Goal: Task Accomplishment & Management: Complete application form

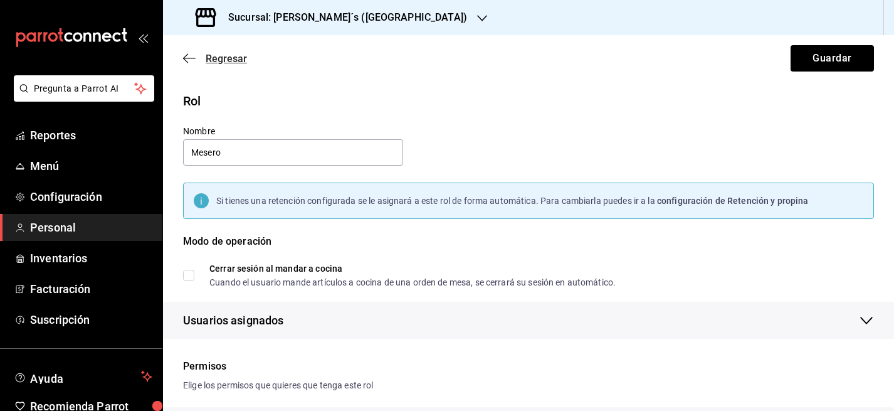
click at [214, 60] on span "Regresar" at bounding box center [226, 59] width 41 height 12
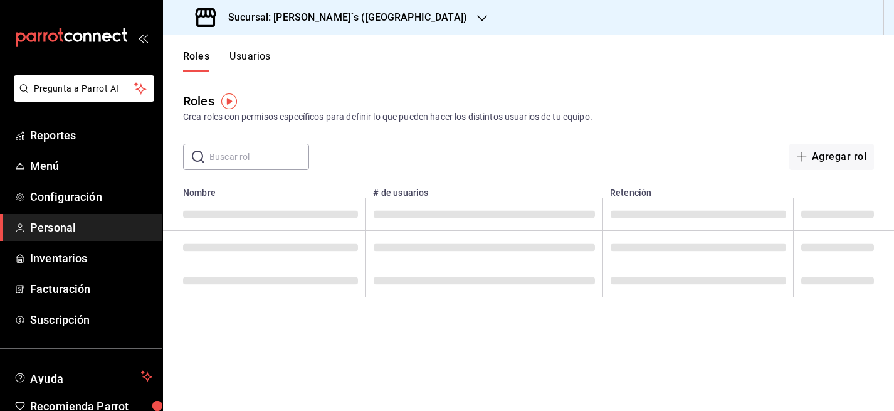
click at [379, 21] on div "Sucursal: [PERSON_NAME]´s ([GEOGRAPHIC_DATA])" at bounding box center [332, 17] width 319 height 35
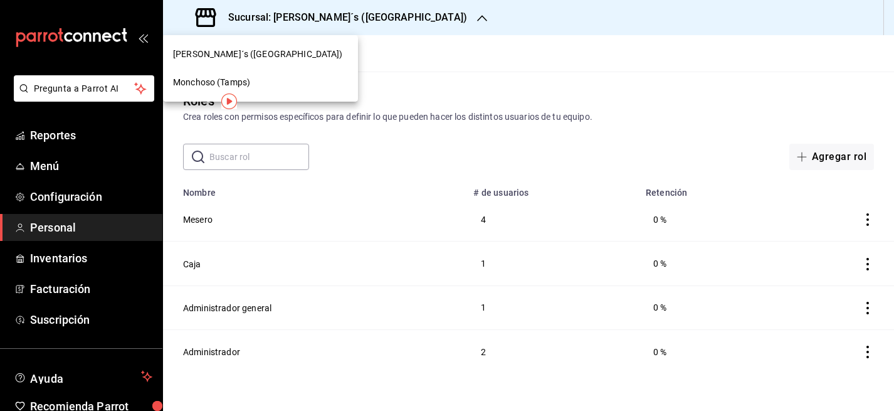
click at [256, 78] on div "Monchoso (Tamps)" at bounding box center [260, 82] width 175 height 13
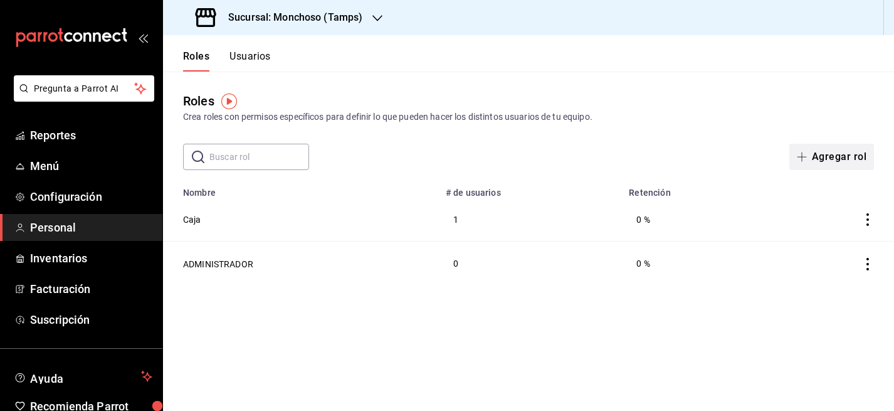
click at [835, 161] on button "Agregar rol" at bounding box center [831, 157] width 85 height 26
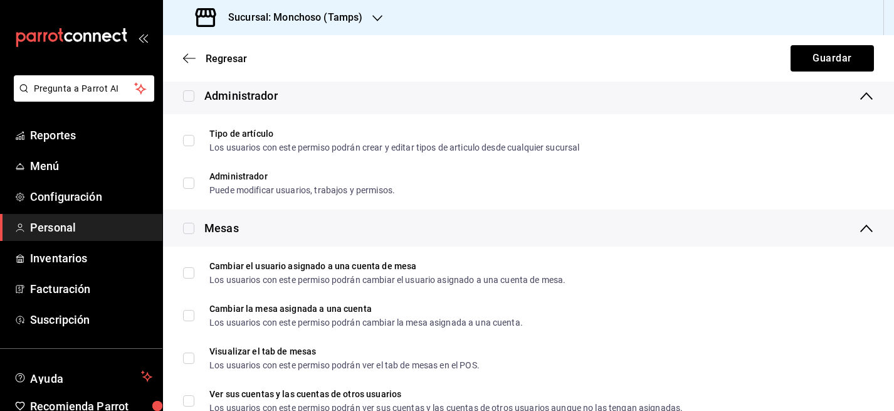
scroll to position [227, 0]
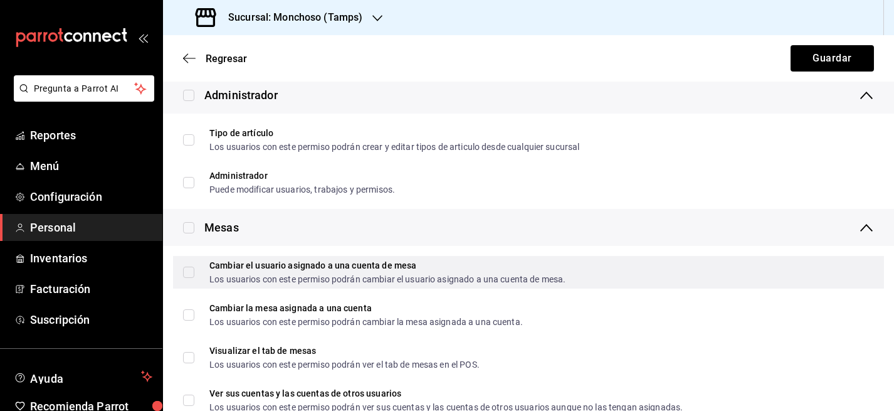
type input "Mesero"
click at [187, 274] on input "Cambiar el usuario asignado a una cuenta de mesa Los usuarios con este permiso …" at bounding box center [188, 271] width 11 height 11
checkbox input "true"
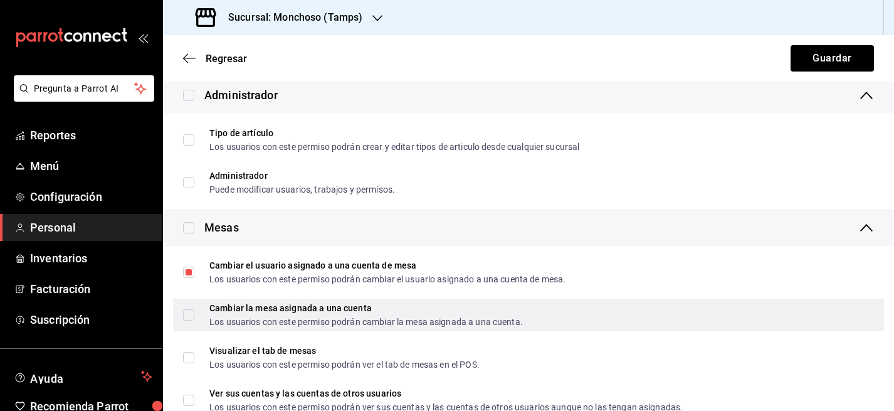
click at [188, 317] on input "Cambiar la mesa asignada a una cuenta Los usuarios con este permiso podrán camb…" at bounding box center [188, 314] width 11 height 11
checkbox input "true"
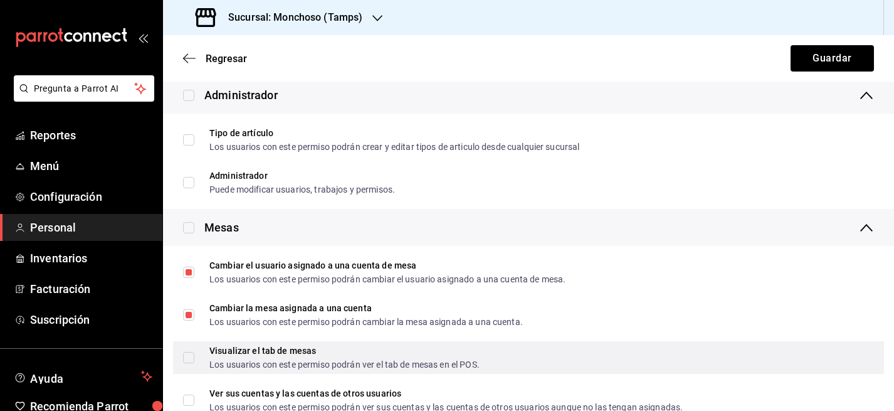
click at [187, 359] on input "Visualizar el tab de mesas Los usuarios con este permiso podrán ver el tab de m…" at bounding box center [188, 357] width 11 height 11
checkbox input "true"
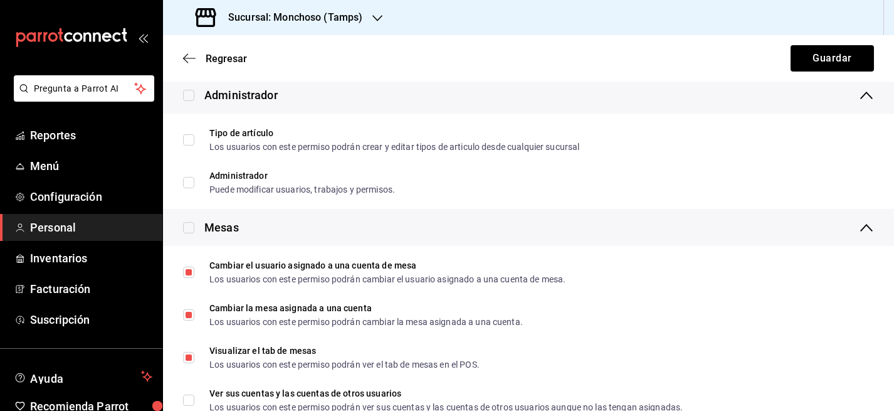
scroll to position [268, 0]
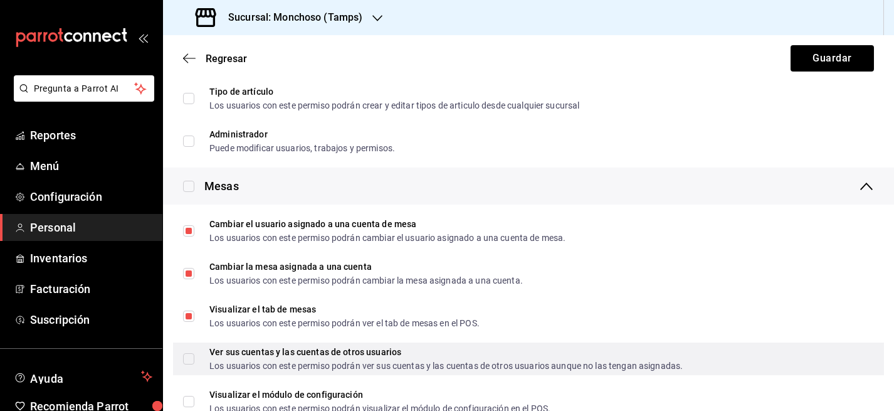
click at [191, 357] on input "Ver sus cuentas y las cuentas de otros usuarios Los usuarios con este permiso p…" at bounding box center [188, 358] width 11 height 11
checkbox input "true"
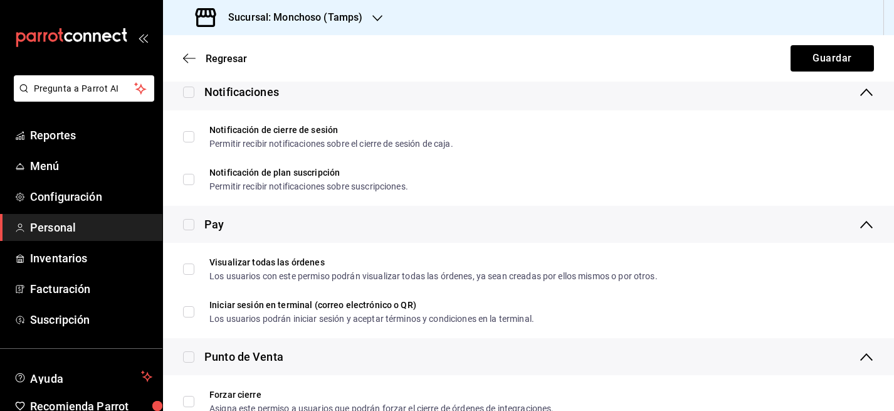
scroll to position [1129, 0]
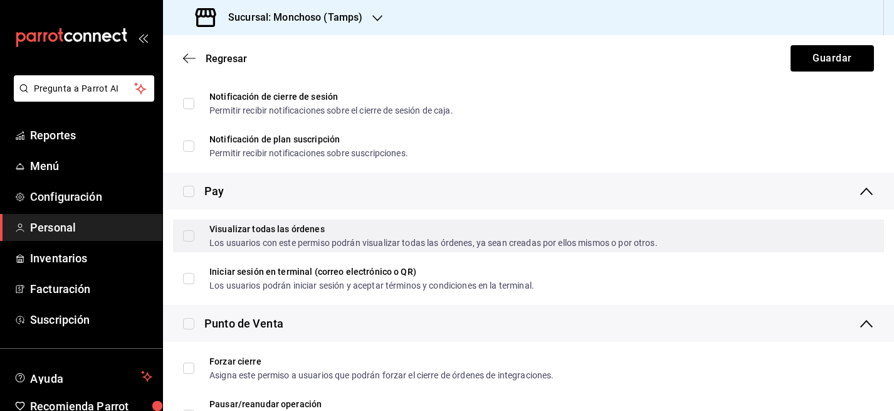
click at [186, 232] on input "Visualizar todas las órdenes Los usuarios con este permiso podrán visualizar to…" at bounding box center [188, 235] width 11 height 11
checkbox input "true"
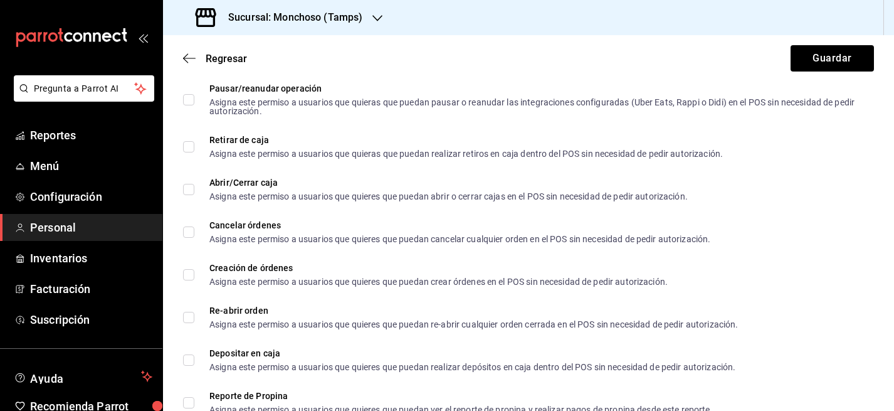
scroll to position [1450, 0]
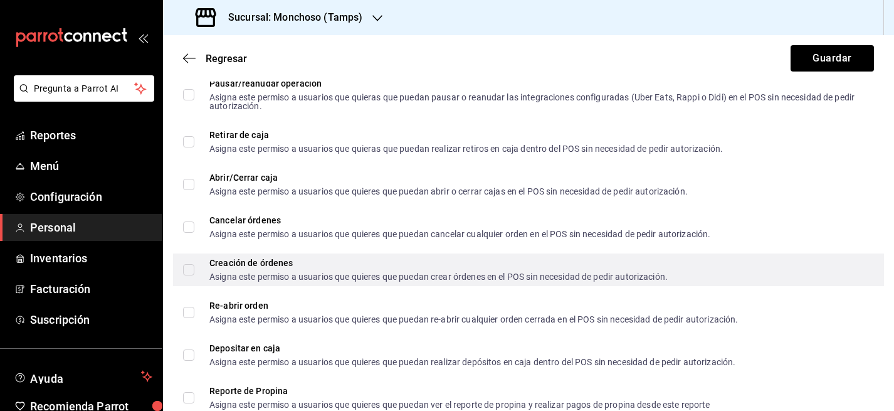
click at [189, 266] on input "Creación de órdenes Asigna este permiso a usuarios que quieres que puedan crear…" at bounding box center [188, 269] width 11 height 11
checkbox input "true"
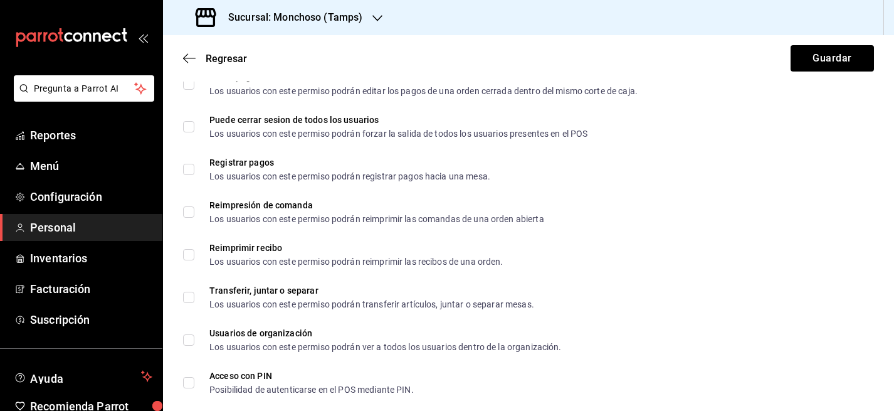
scroll to position [2109, 0]
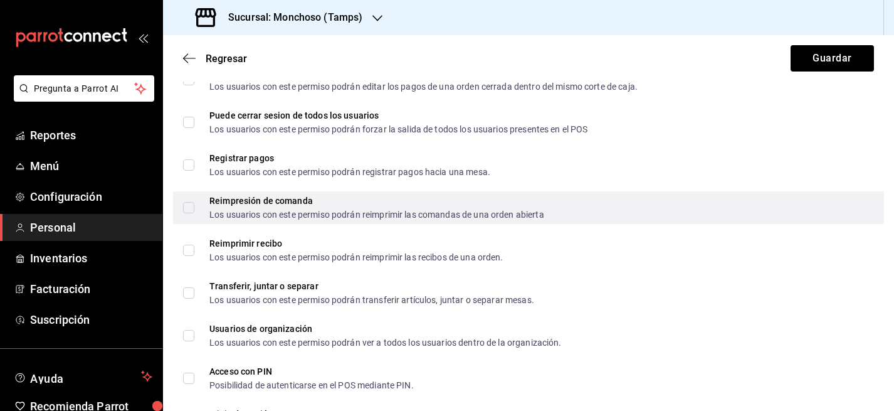
click at [187, 207] on input "Reimpresión de comanda Los usuarios con este permiso podrán reimprimir las coma…" at bounding box center [188, 207] width 11 height 11
checkbox input "true"
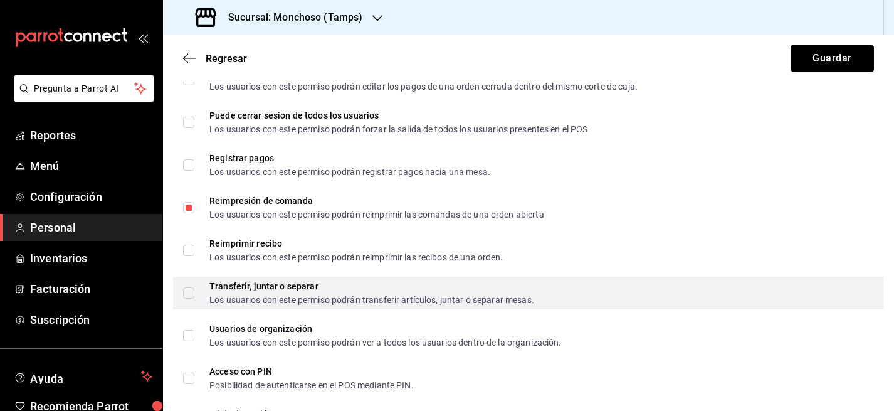
click at [193, 292] on input "Transferir, juntar o separar Los usuarios con este permiso podrán transferir ar…" at bounding box center [188, 292] width 11 height 11
checkbox input "true"
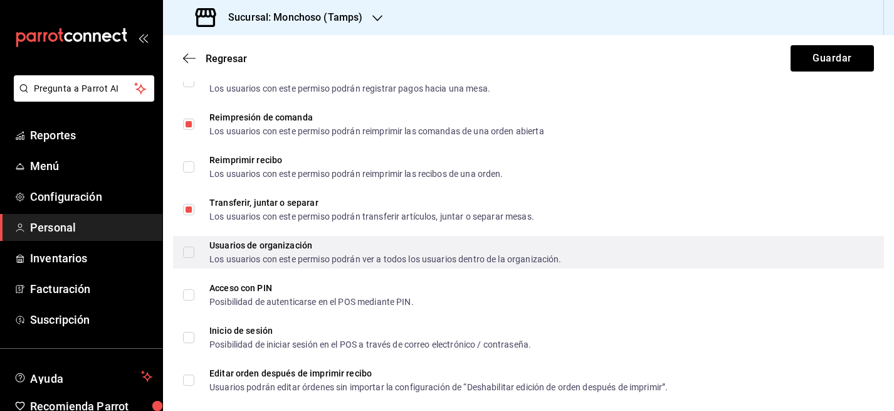
scroll to position [2193, 0]
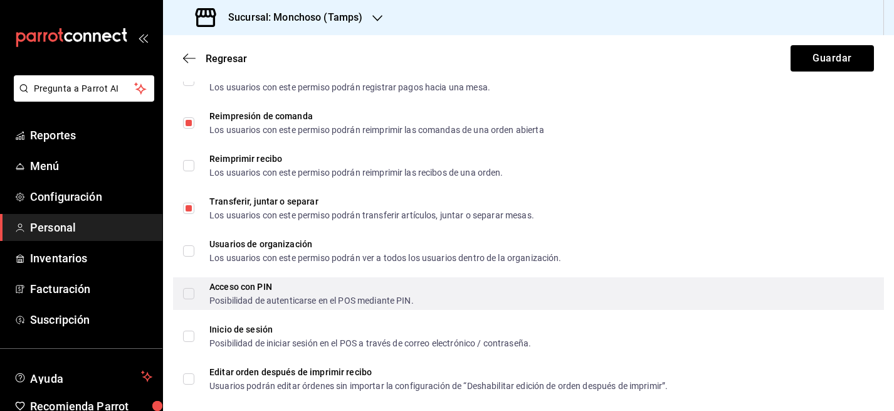
click at [190, 292] on input "Acceso con PIN Posibilidad de autenticarse en el POS mediante PIN." at bounding box center [188, 293] width 11 height 11
checkbox input "true"
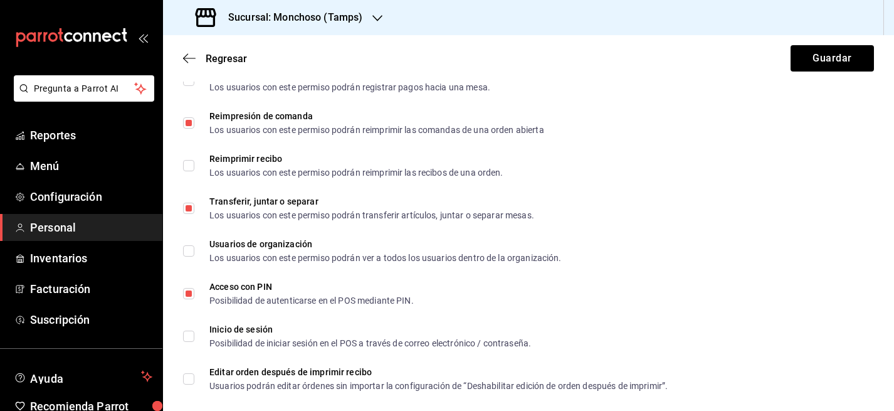
scroll to position [2208, 0]
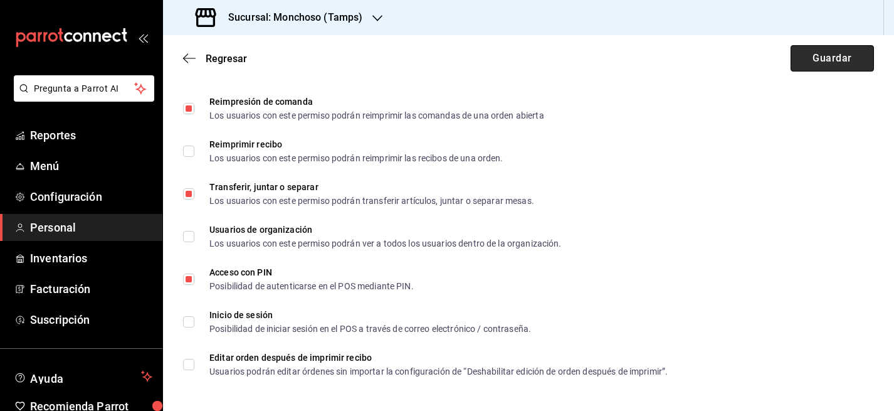
click at [816, 64] on button "Guardar" at bounding box center [832, 58] width 83 height 26
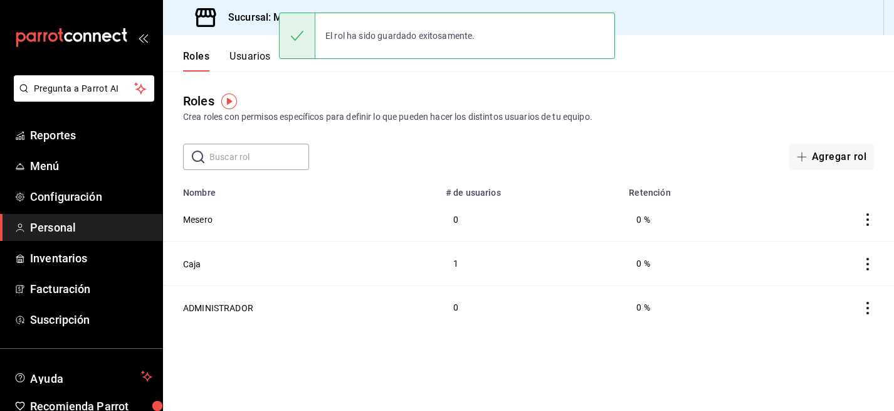
click at [246, 56] on button "Usuarios" at bounding box center [249, 60] width 41 height 21
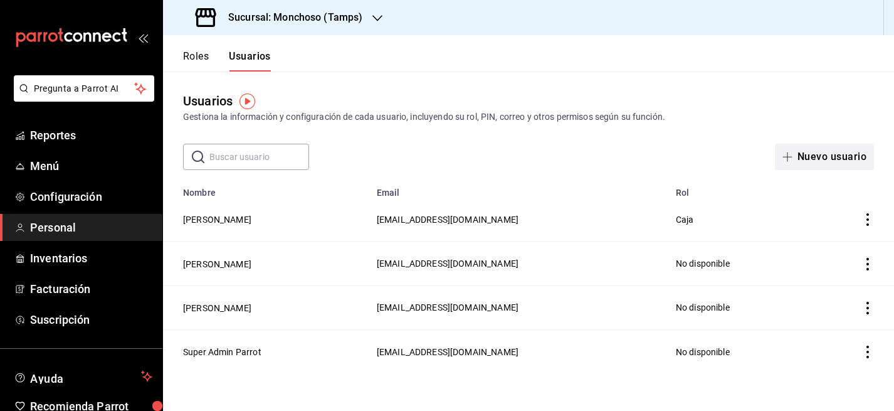
click at [829, 167] on button "Nuevo usuario" at bounding box center [824, 157] width 99 height 26
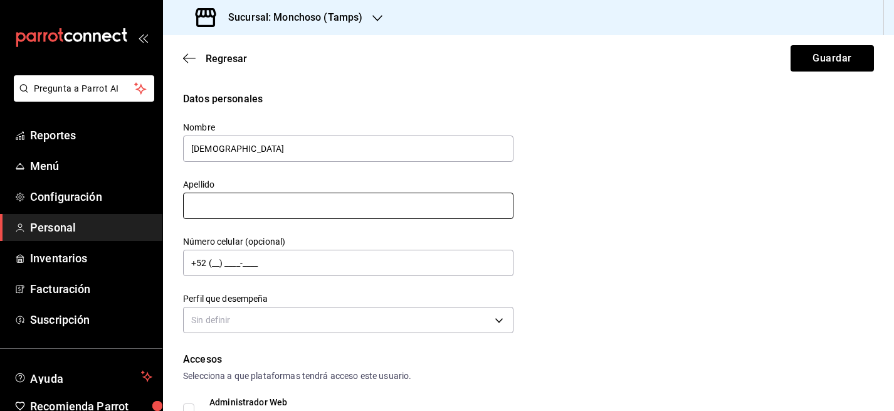
type input "[DEMOGRAPHIC_DATA]"
click at [394, 209] on input "text" at bounding box center [348, 206] width 330 height 26
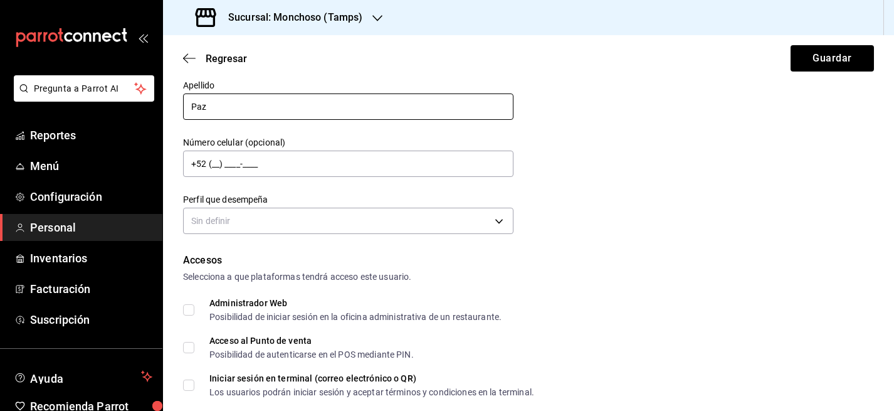
scroll to position [111, 0]
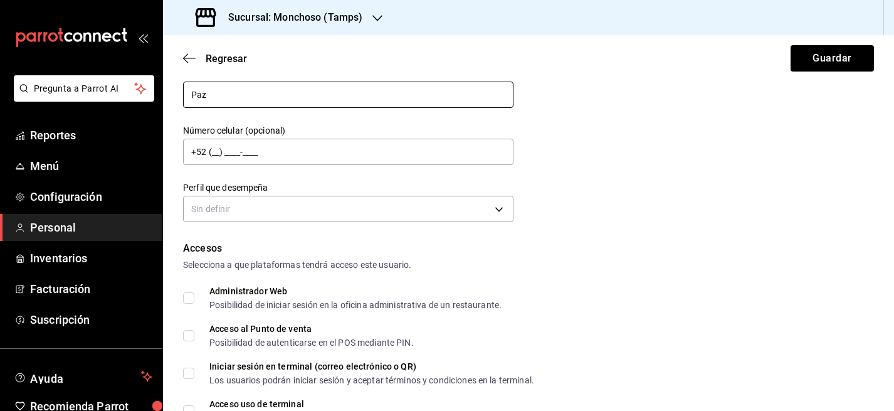
type input "Paz"
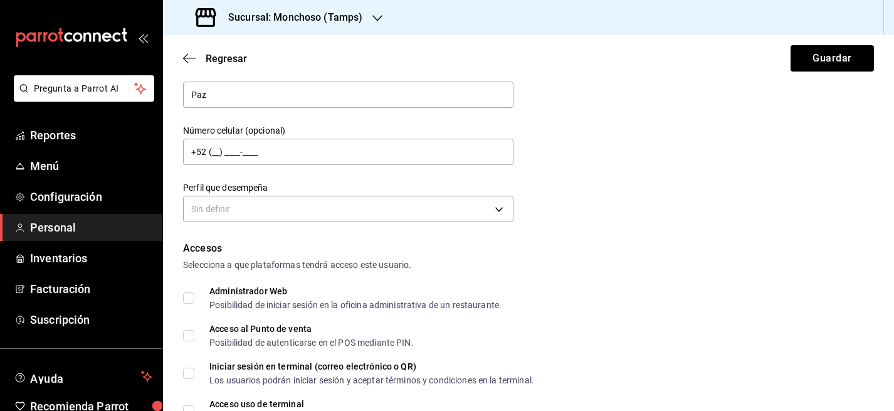
click at [332, 189] on label "Perfil que desempeña" at bounding box center [348, 187] width 330 height 9
click at [270, 204] on body "Pregunta a Parrot AI Reportes Menú Configuración Personal Inventarios Facturaci…" at bounding box center [447, 205] width 894 height 411
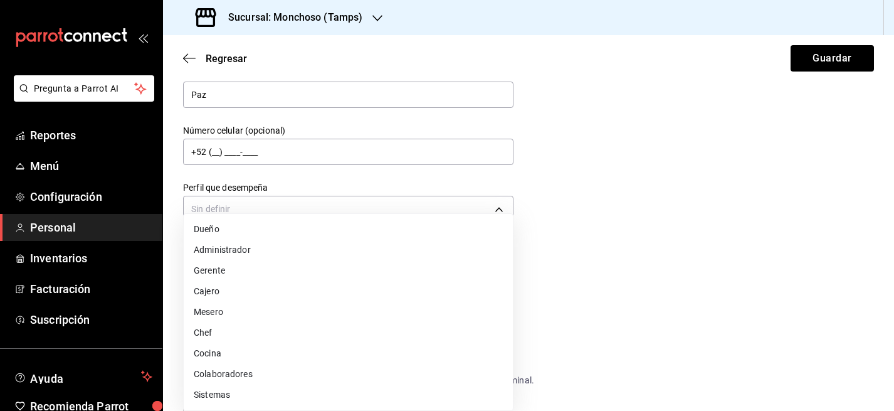
click at [229, 315] on li "Mesero" at bounding box center [348, 312] width 329 height 21
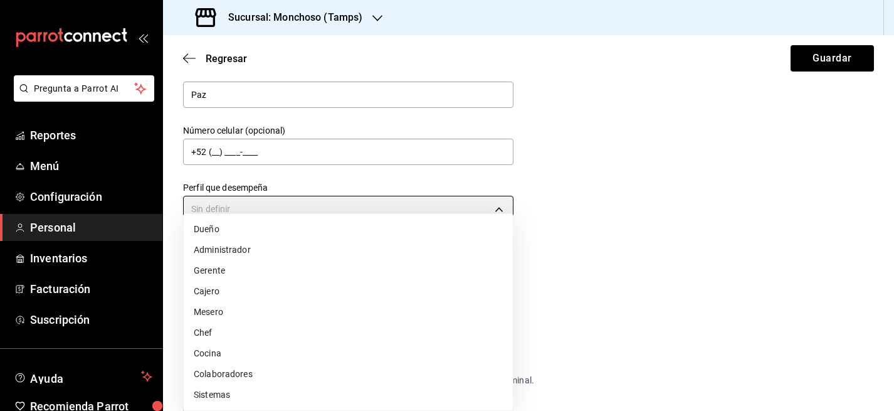
type input "WAITER"
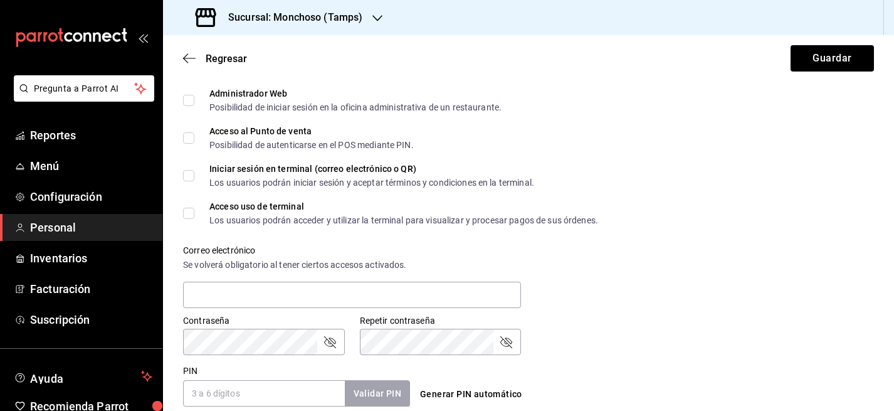
scroll to position [310, 0]
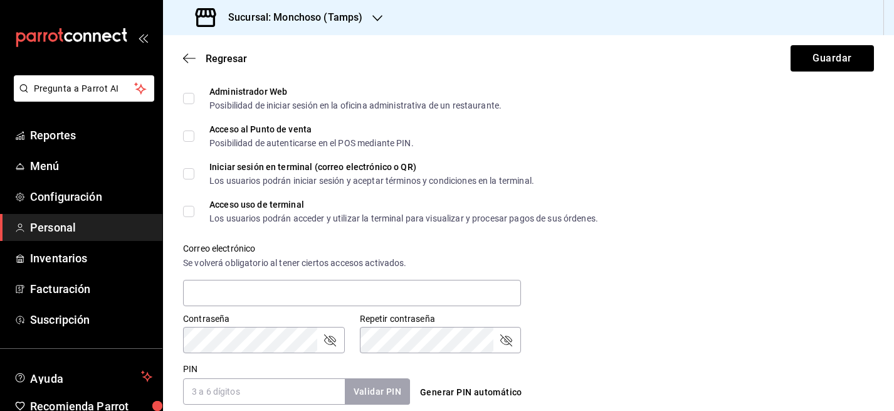
click at [189, 135] on input "Acceso al Punto de venta Posibilidad de autenticarse en el POS mediante PIN." at bounding box center [188, 135] width 11 height 11
checkbox input "true"
click at [187, 168] on input "Iniciar sesión en terminal (correo electrónico o QR) Los usuarios podrán inicia…" at bounding box center [188, 173] width 11 height 11
checkbox input "true"
click at [187, 202] on label "Acceso uso de terminal Los usuarios podrán acceder y utilizar la terminal para …" at bounding box center [390, 211] width 415 height 23
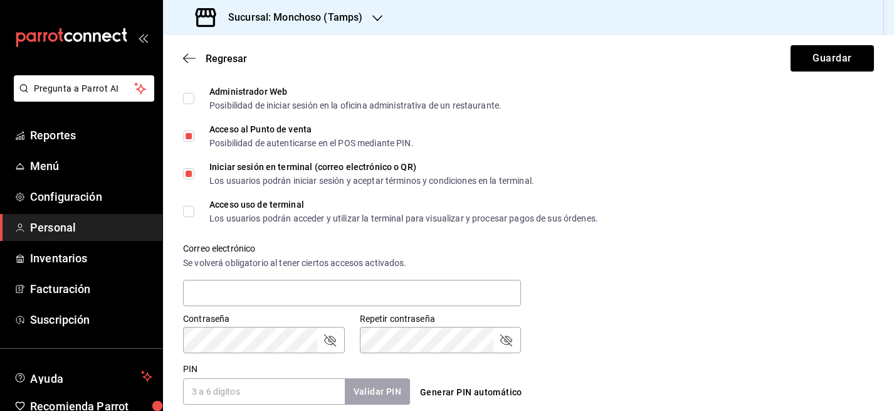
click at [187, 206] on input "Acceso uso de terminal Los usuarios podrán acceder y utilizar la terminal para …" at bounding box center [188, 211] width 11 height 11
checkbox input "true"
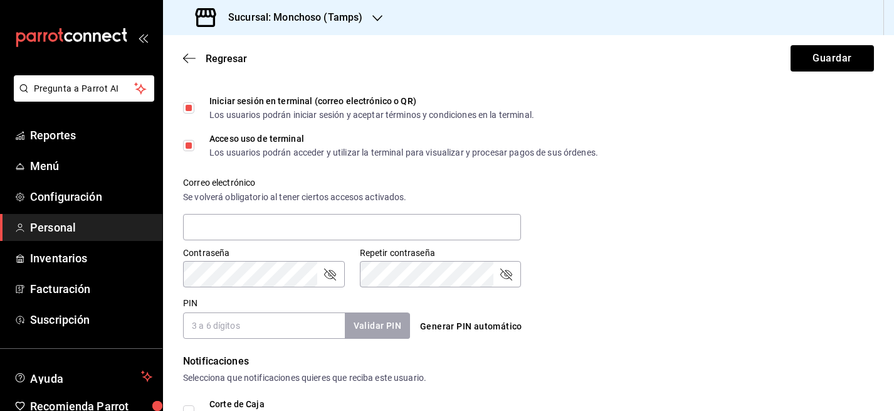
scroll to position [417, 0]
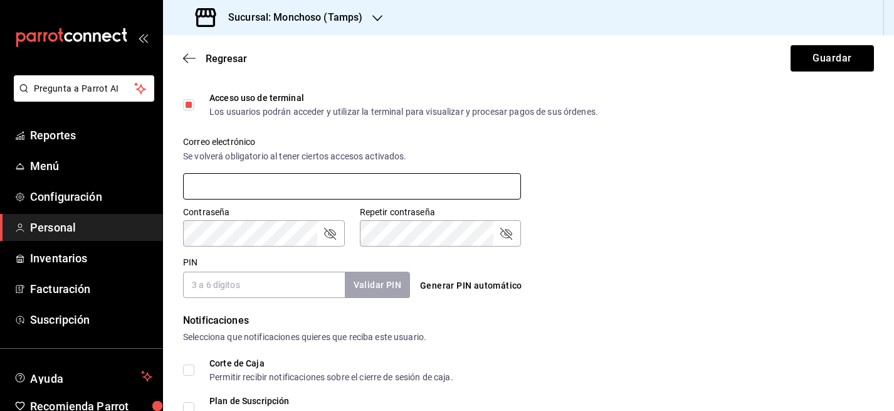
click at [233, 185] on input "text" at bounding box center [352, 186] width 338 height 26
type input "[PERSON_NAME][EMAIL_ADDRESS][DOMAIN_NAME]"
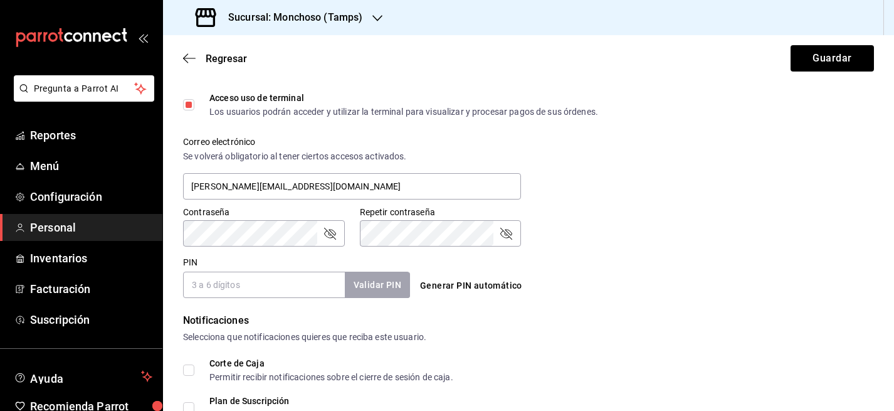
click at [231, 289] on input "PIN" at bounding box center [264, 285] width 162 height 26
type input "2503"
click at [384, 283] on button "Validar PIN" at bounding box center [377, 285] width 66 height 27
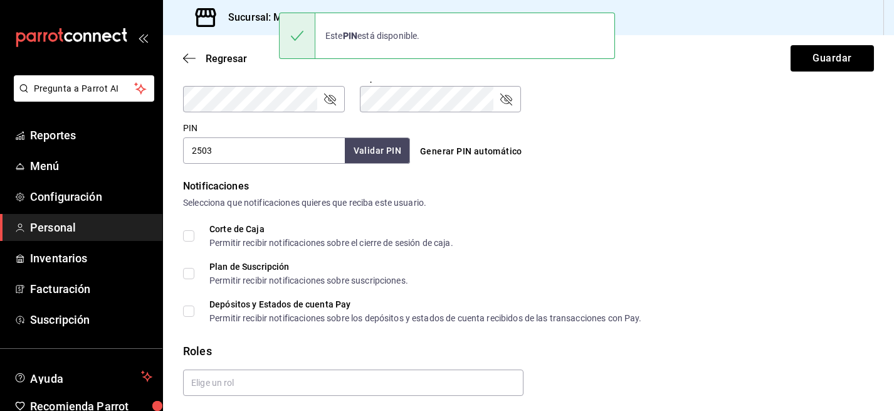
scroll to position [591, 0]
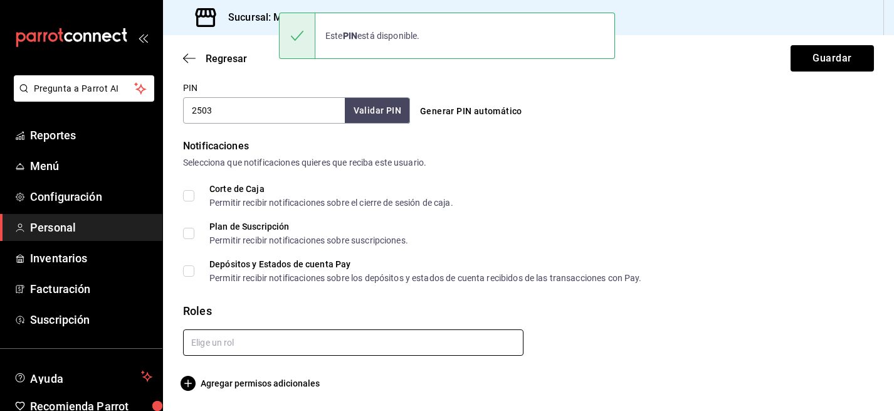
click at [227, 339] on input "text" at bounding box center [353, 342] width 340 height 26
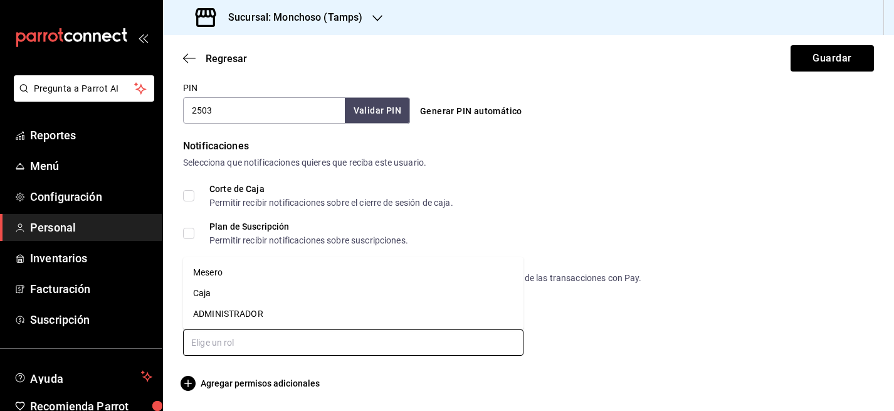
click at [218, 272] on li "Mesero" at bounding box center [353, 272] width 340 height 21
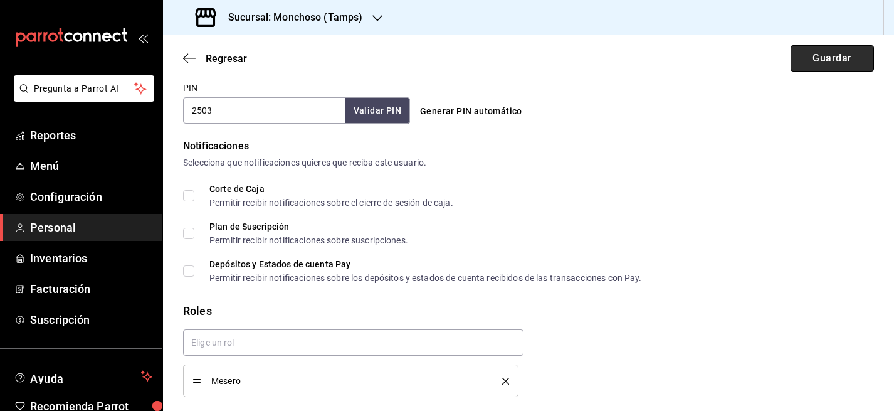
click at [808, 57] on button "Guardar" at bounding box center [832, 58] width 83 height 26
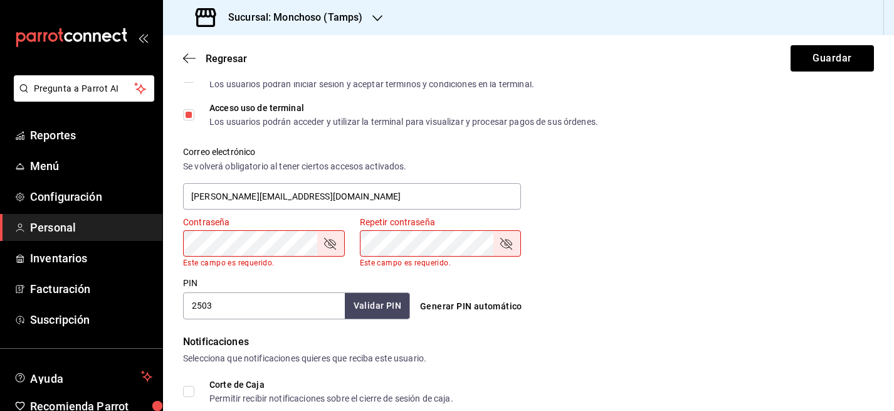
scroll to position [361, 0]
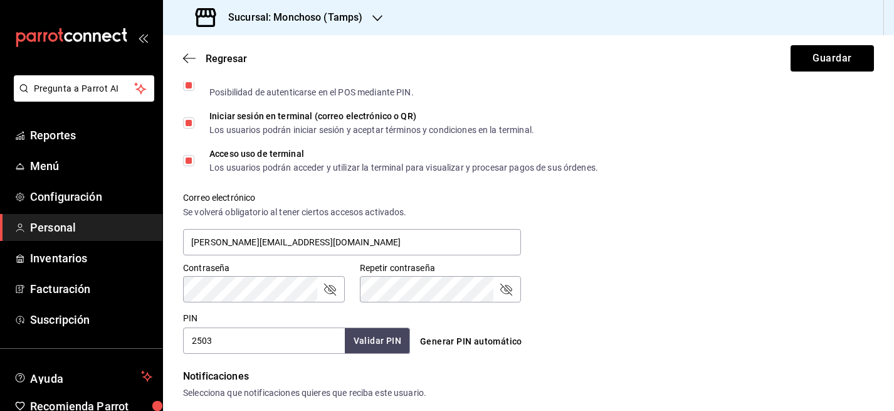
click at [331, 284] on icon "passwordField" at bounding box center [329, 289] width 15 height 15
click at [828, 53] on button "Guardar" at bounding box center [832, 58] width 83 height 26
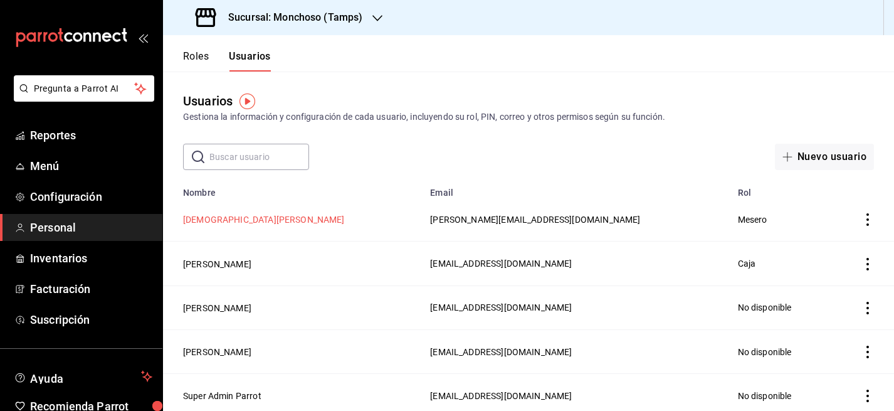
click at [206, 219] on button "[DEMOGRAPHIC_DATA][PERSON_NAME]" at bounding box center [264, 219] width 162 height 13
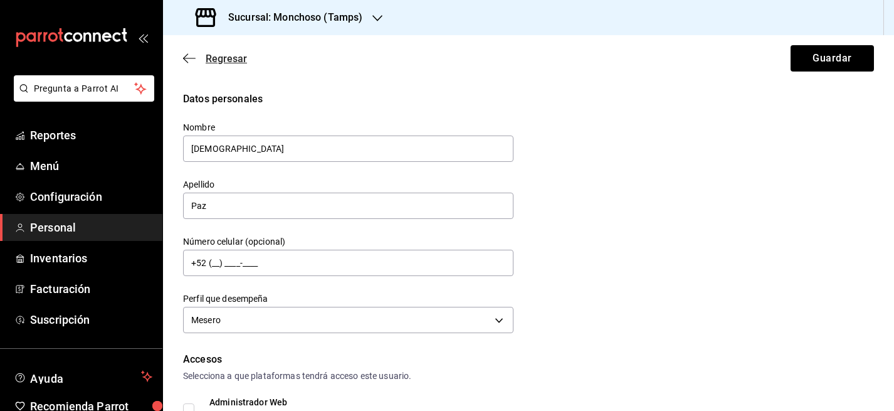
click at [230, 55] on span "Regresar" at bounding box center [226, 59] width 41 height 12
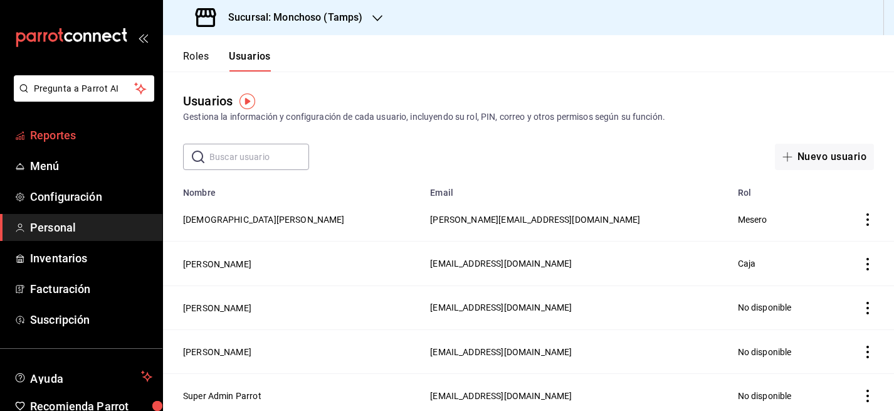
click at [69, 132] on span "Reportes" at bounding box center [91, 135] width 122 height 17
